Goal: Use online tool/utility: Utilize a website feature to perform a specific function

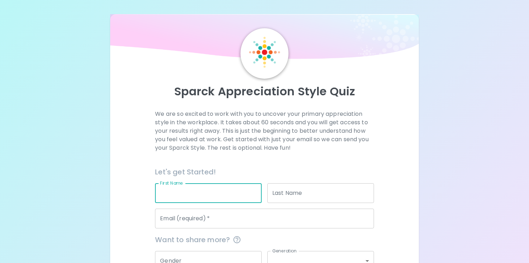
click at [175, 193] on input "First Name" at bounding box center [208, 193] width 107 height 20
type input "[PERSON_NAME]"
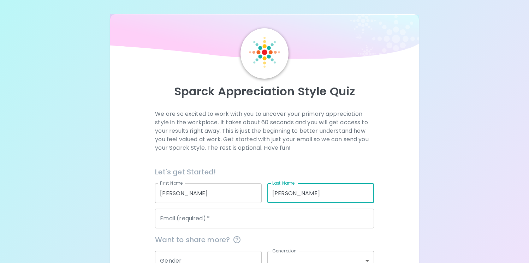
type input "[PERSON_NAME]"
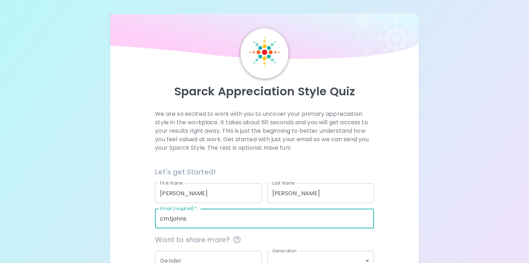
type input "[EMAIL_ADDRESS][DOMAIN_NAME]"
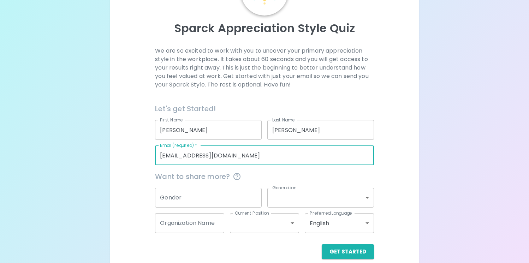
scroll to position [64, 0]
click at [192, 195] on input "Gender" at bounding box center [208, 197] width 107 height 20
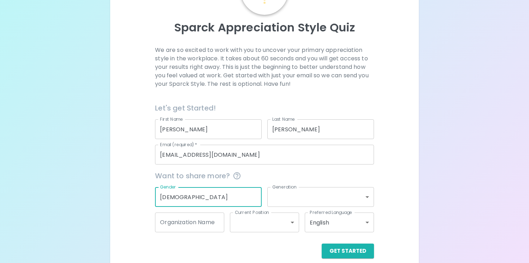
type input "[DEMOGRAPHIC_DATA]"
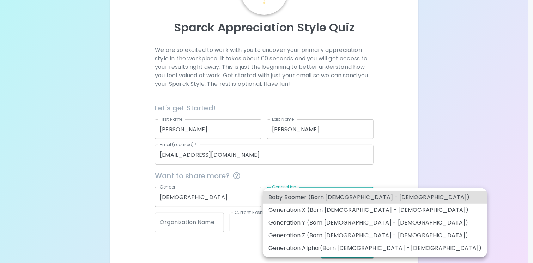
click at [364, 195] on body "Sparck Appreciation Style Quiz We are so excited to work with you to uncover yo…" at bounding box center [266, 104] width 533 height 336
click at [356, 208] on li "Generation X (Born [DEMOGRAPHIC_DATA] - [DEMOGRAPHIC_DATA])" at bounding box center [375, 210] width 225 height 13
type input "generation_x"
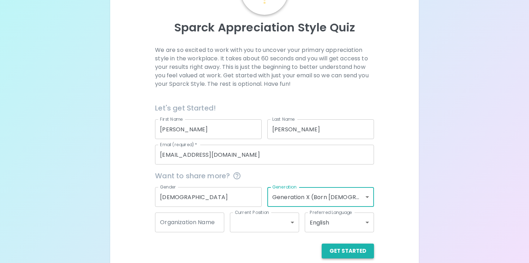
click at [353, 249] on button "Get Started" at bounding box center [348, 251] width 52 height 15
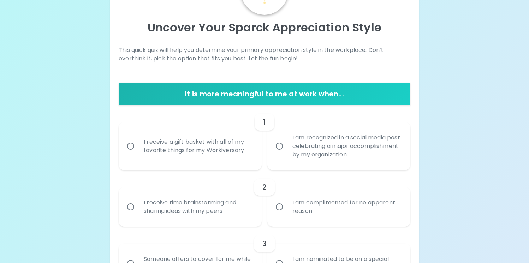
click at [131, 144] on input "I receive a gift basket with all of my favorite things for my Workiversary" at bounding box center [130, 146] width 15 height 15
radio input "true"
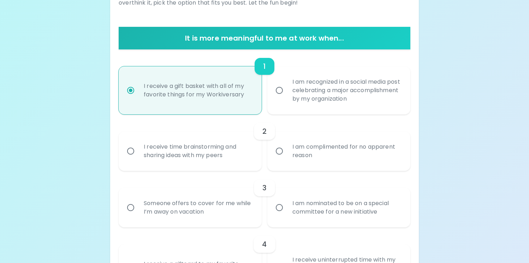
scroll to position [120, 0]
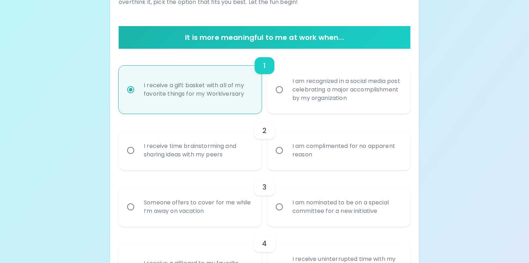
click at [128, 147] on input "I receive time brainstorming and sharing ideas with my peers" at bounding box center [130, 150] width 15 height 15
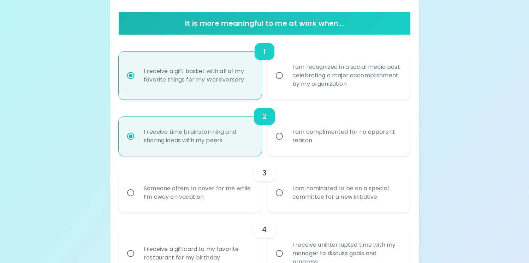
scroll to position [177, 0]
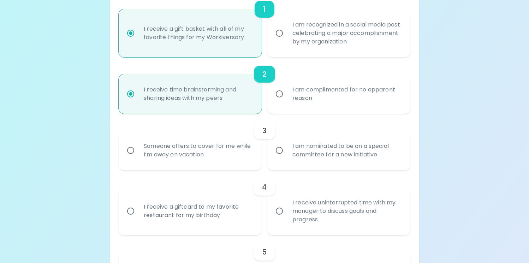
radio input "true"
click at [133, 151] on input "Someone offers to cover for me while I’m away on vacation" at bounding box center [130, 150] width 15 height 15
radio input "false"
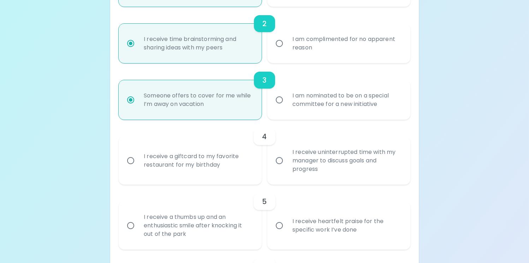
scroll to position [233, 0]
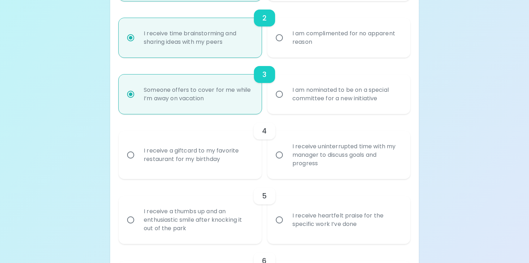
radio input "true"
click at [132, 153] on input "I receive a giftcard to my favorite restaurant for my birthday" at bounding box center [130, 155] width 15 height 15
radio input "false"
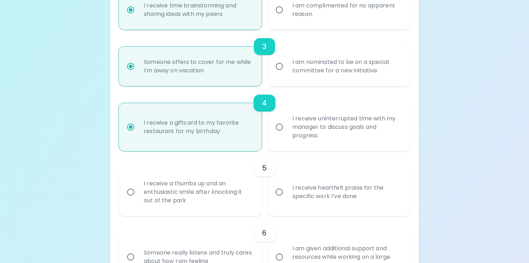
scroll to position [289, 0]
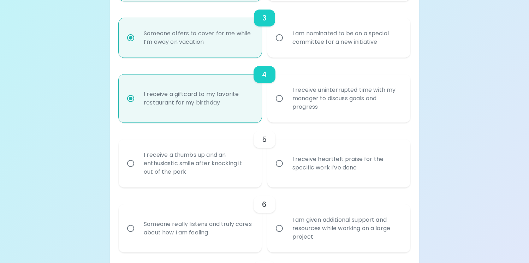
radio input "true"
click at [279, 161] on input "I receive heartfelt praise for the specific work I’ve done" at bounding box center [279, 163] width 15 height 15
radio input "false"
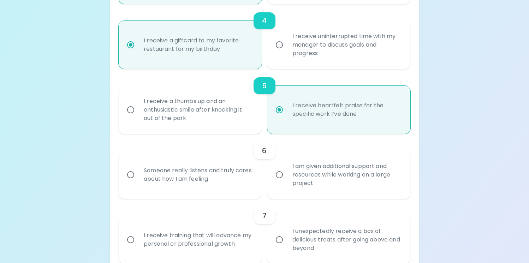
scroll to position [346, 0]
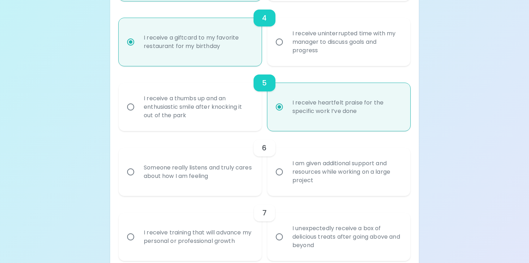
radio input "true"
click at [133, 171] on input "Someone really listens and truly cares about how I am feeling" at bounding box center [130, 172] width 15 height 15
radio input "false"
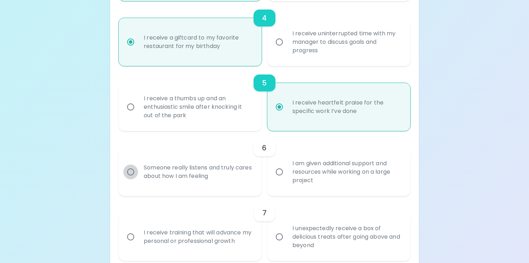
radio input "false"
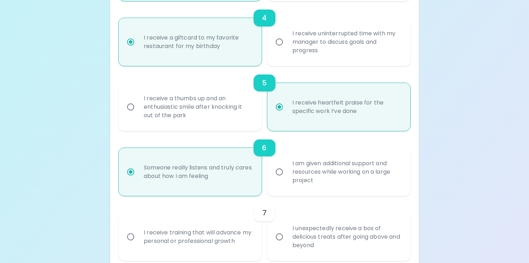
scroll to position [402, 0]
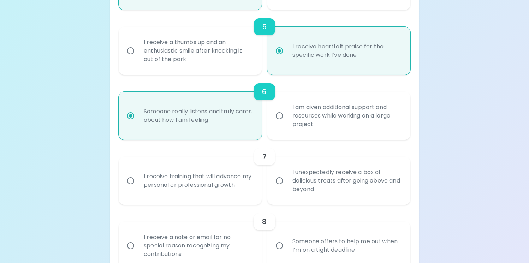
radio input "true"
click at [282, 180] on input "I unexpectedly receive a box of delicious treats after going above and beyond" at bounding box center [279, 180] width 15 height 15
radio input "false"
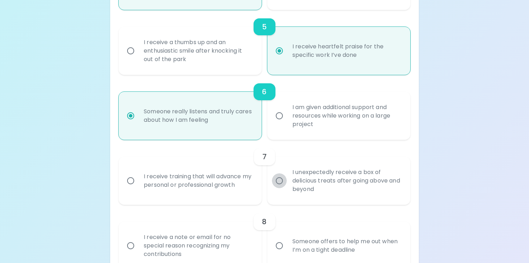
radio input "false"
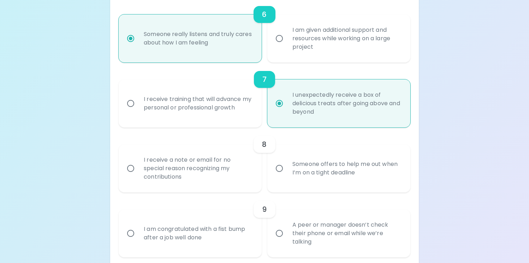
scroll to position [491, 0]
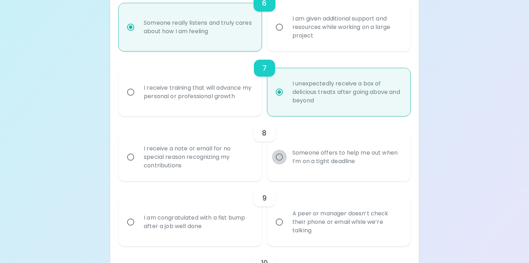
radio input "true"
click at [281, 156] on input "Someone offers to help me out when I’m on a tight deadline" at bounding box center [279, 157] width 15 height 15
radio input "false"
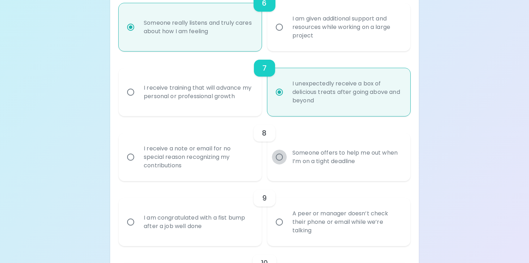
radio input "false"
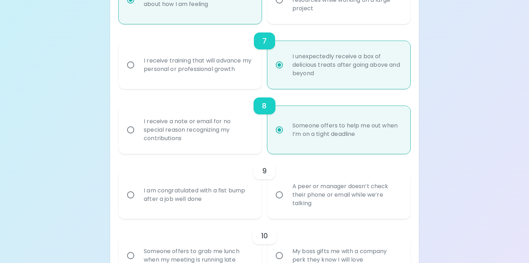
scroll to position [547, 0]
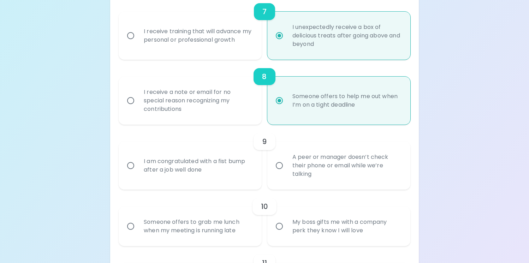
radio input "true"
click at [280, 165] on input "A peer or manager doesn’t check their phone or email while we’re talking" at bounding box center [279, 165] width 15 height 15
radio input "false"
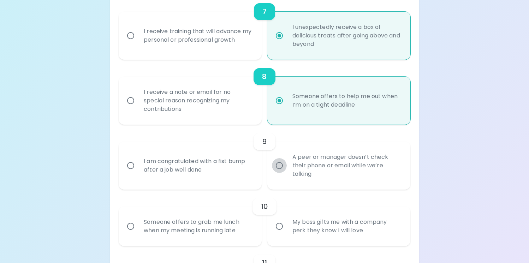
radio input "false"
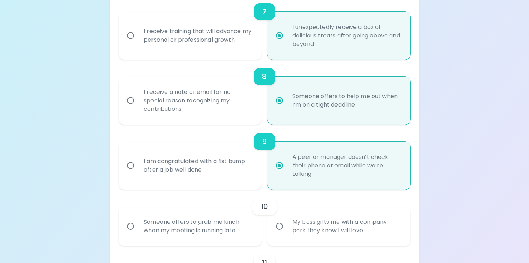
scroll to position [603, 0]
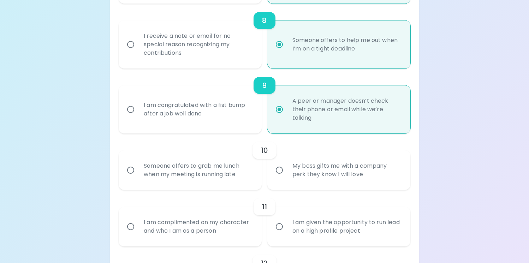
radio input "true"
click at [276, 169] on input "My boss gifts me with a company perk they know I will love" at bounding box center [279, 170] width 15 height 15
radio input "false"
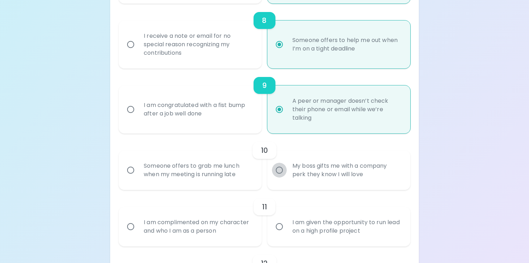
radio input "false"
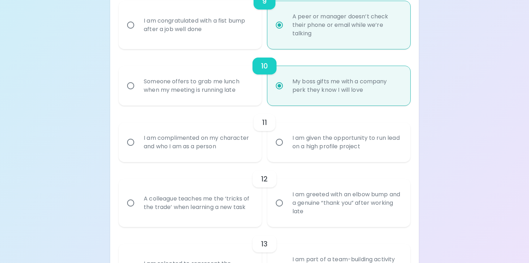
scroll to position [720, 0]
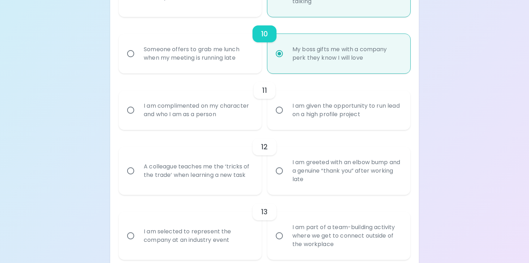
radio input "true"
click at [130, 110] on input "I am complimented on my character and who I am as a person" at bounding box center [130, 110] width 15 height 15
radio input "false"
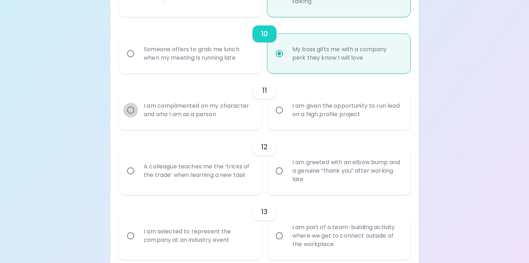
radio input "false"
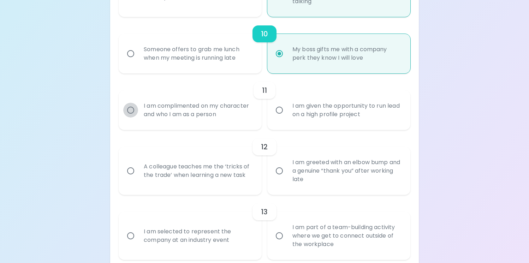
radio input "false"
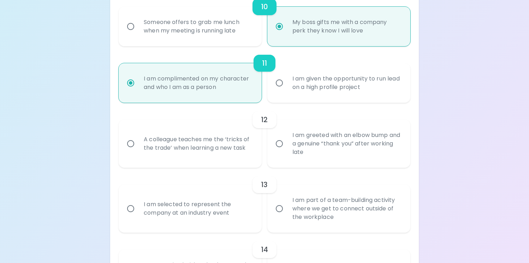
scroll to position [776, 0]
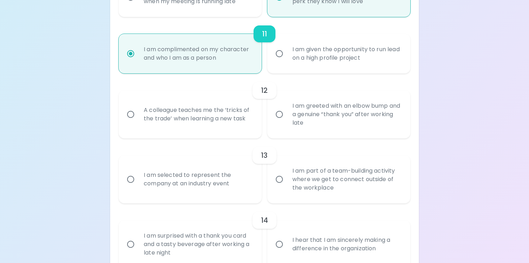
radio input "true"
click at [128, 113] on input "A colleague teaches me the ‘tricks of the trade’ when learning a new task" at bounding box center [130, 114] width 15 height 15
radio input "false"
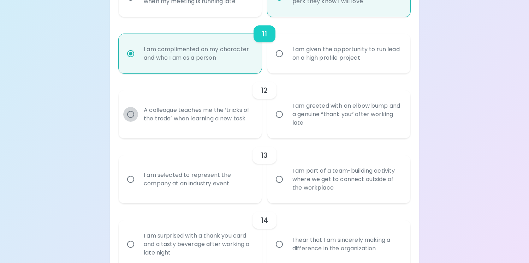
radio input "false"
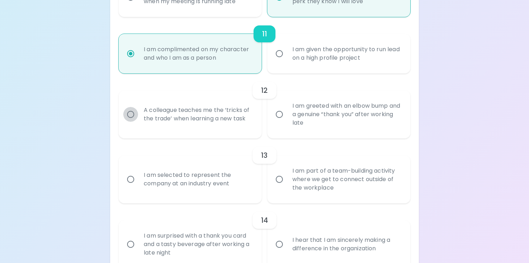
radio input "false"
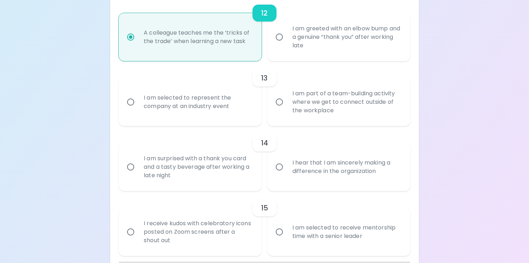
scroll to position [865, 0]
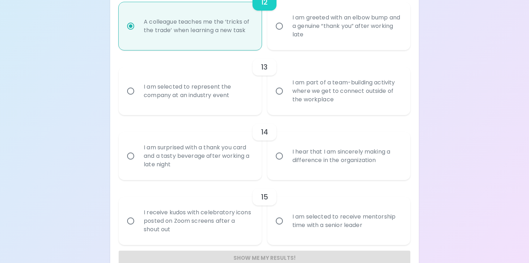
radio input "true"
click at [130, 154] on input "I am surprised with a thank you card and a tasty beverage after working a late …" at bounding box center [130, 156] width 15 height 15
radio input "false"
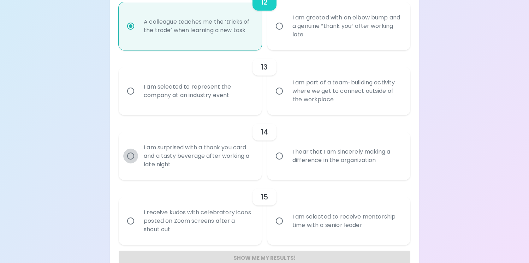
radio input "false"
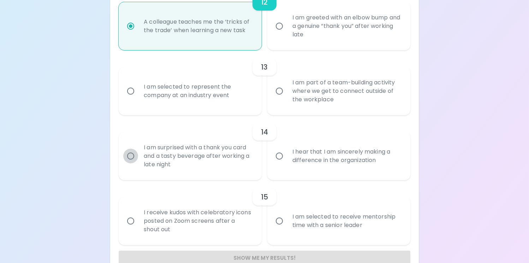
radio input "false"
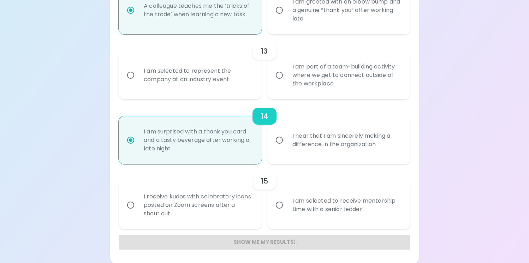
radio input "true"
click at [279, 204] on input "I am selected to receive mentorship time with a senior leader" at bounding box center [279, 205] width 15 height 15
radio input "false"
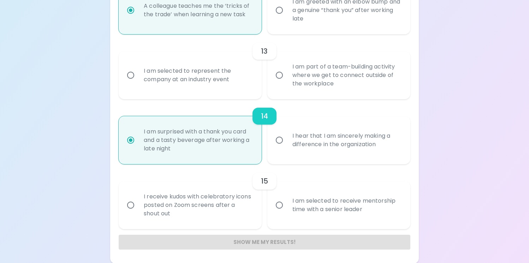
radio input "false"
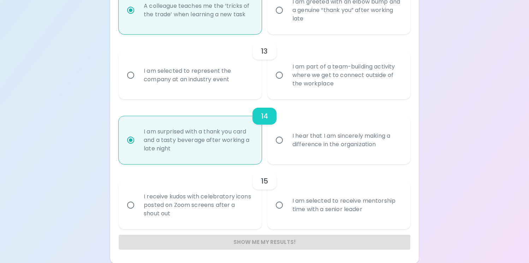
radio input "false"
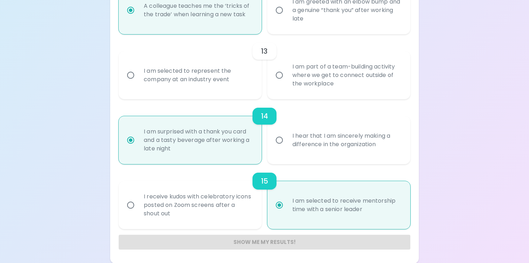
radio input "true"
click at [281, 75] on input "I am part of a team-building activity where we get to connect outside of the wo…" at bounding box center [279, 75] width 15 height 15
radio input "false"
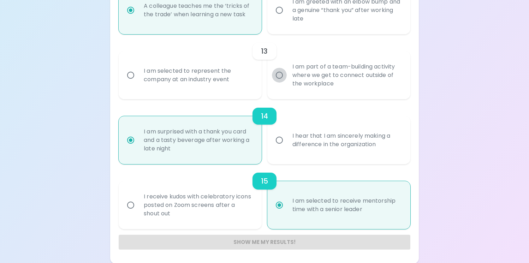
radio input "false"
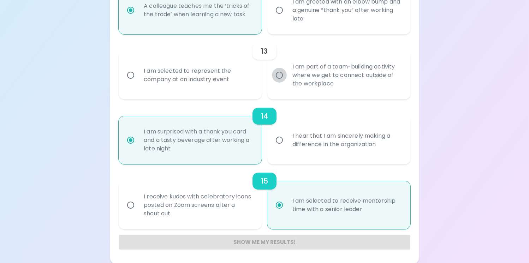
radio input "false"
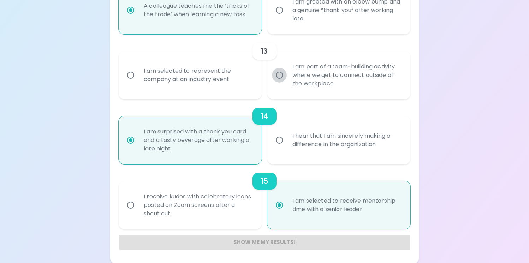
radio input "false"
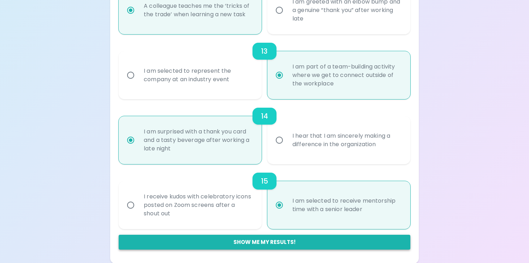
radio input "true"
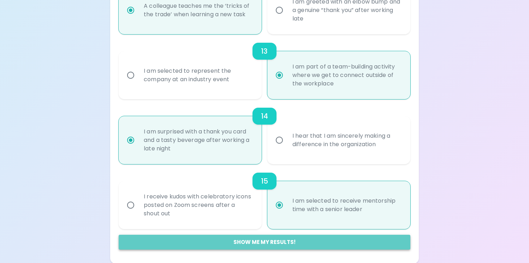
click at [284, 241] on button "Show me my results!" at bounding box center [265, 242] width 292 height 15
radio input "false"
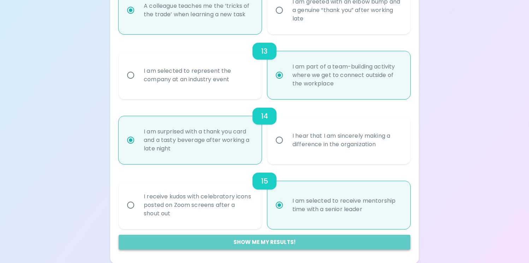
radio input "false"
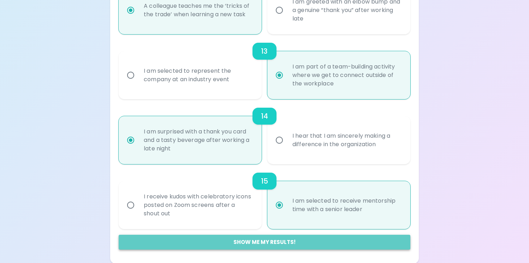
radio input "false"
radio input "true"
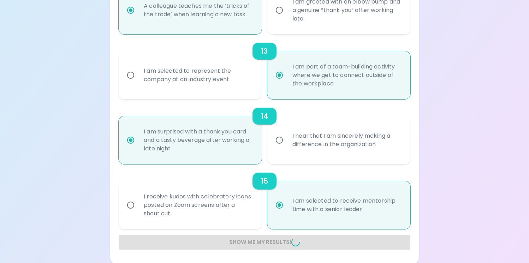
radio input "false"
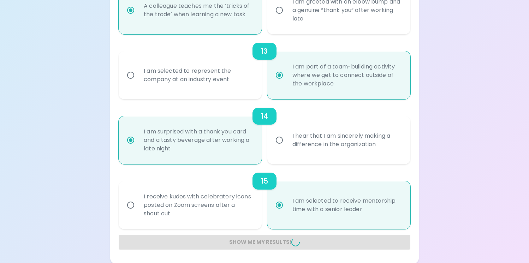
radio input "false"
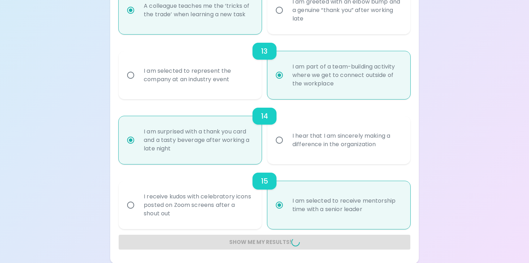
radio input "false"
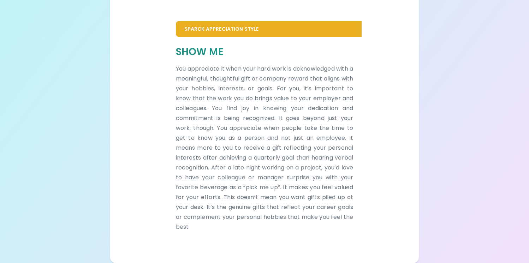
scroll to position [142, 0]
